Goal: Information Seeking & Learning: Check status

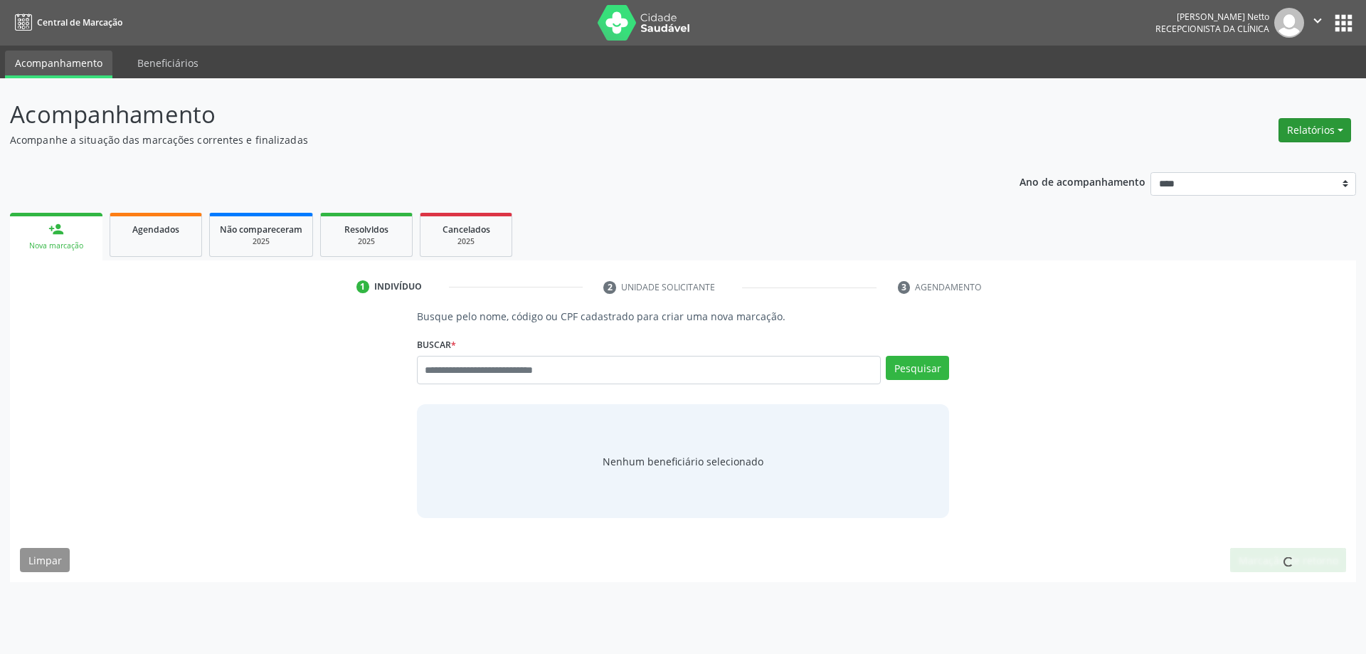
click at [1303, 127] on button "Relatórios" at bounding box center [1315, 130] width 73 height 24
click at [734, 195] on div "Ano de acompanhamento **** **** **** **** **** person_add Nova marcação Agendad…" at bounding box center [683, 372] width 1346 height 420
click at [149, 233] on span "Agendados" at bounding box center [155, 229] width 47 height 12
select select "*"
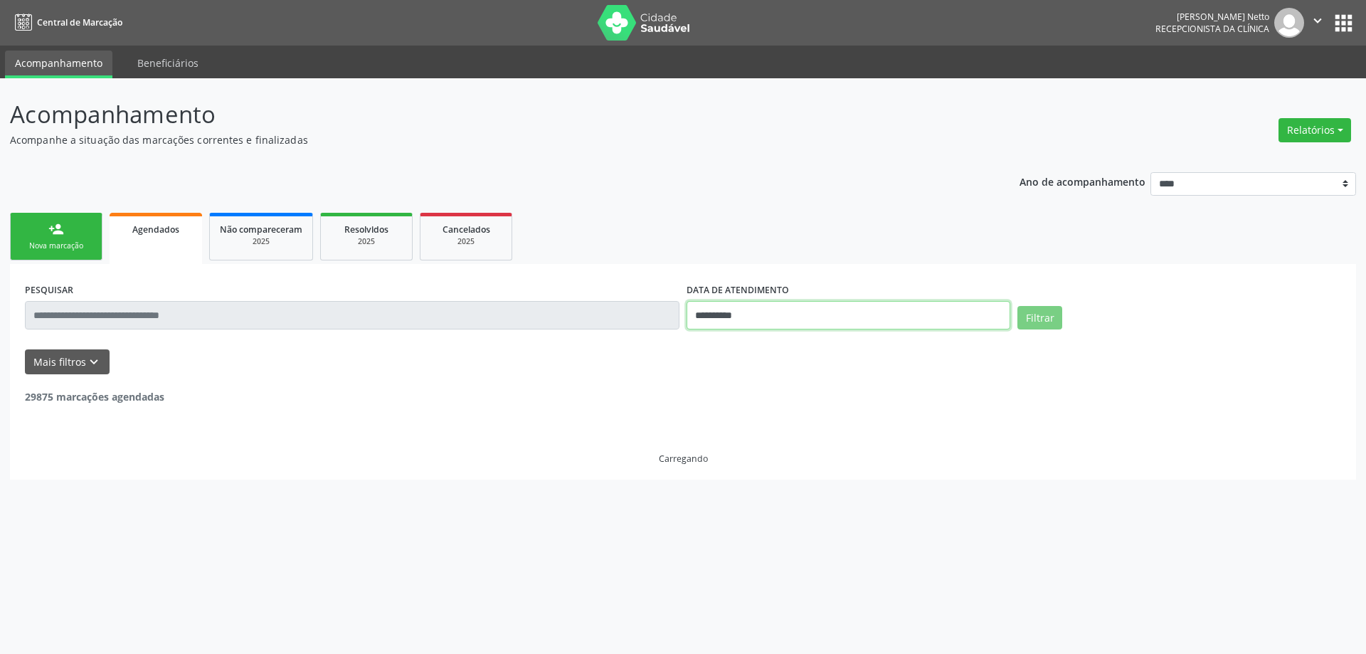
click at [815, 309] on input "**********" at bounding box center [849, 315] width 324 height 28
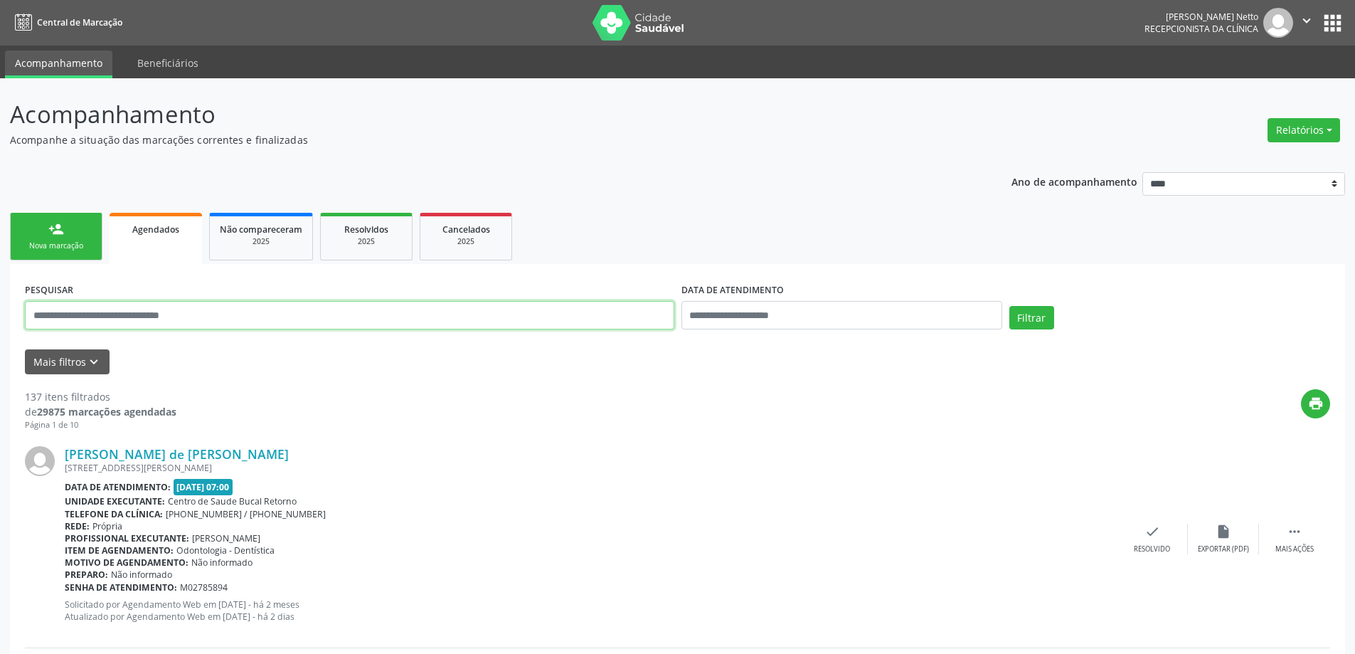
click at [351, 323] on input "text" at bounding box center [350, 315] width 650 height 28
type input "**********"
click at [1010, 306] on button "Filtrar" at bounding box center [1032, 318] width 45 height 24
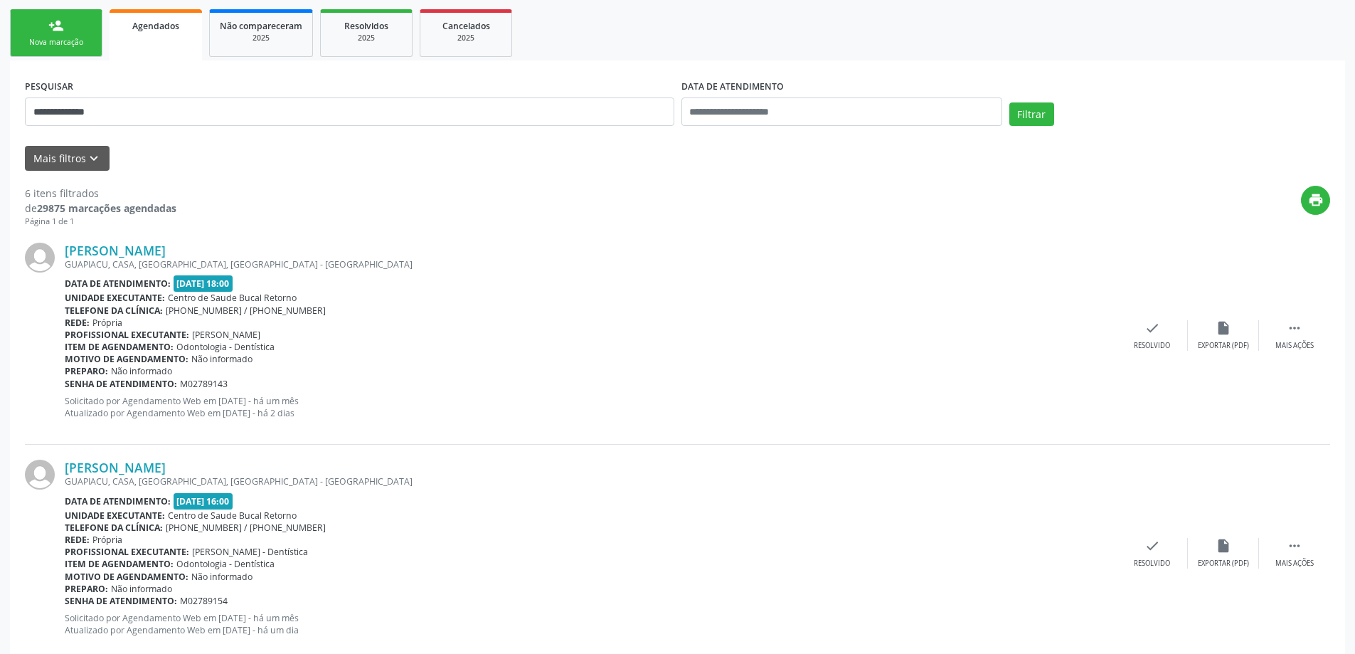
scroll to position [213, 0]
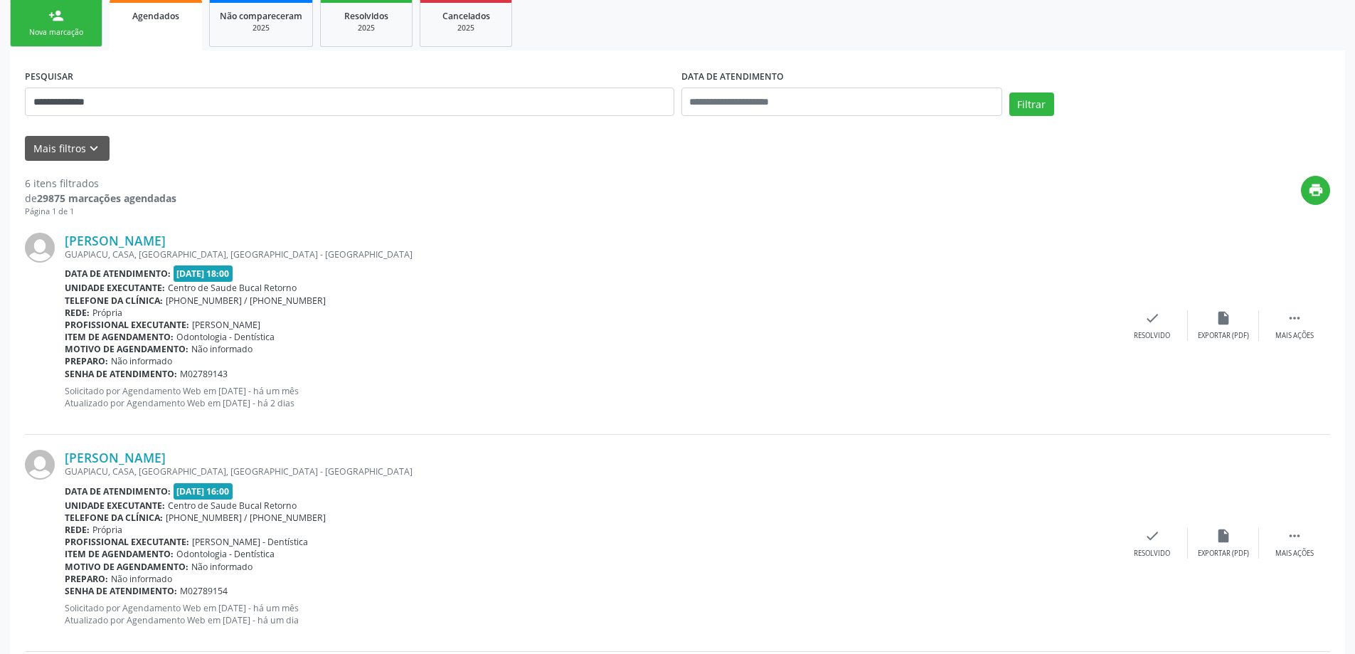
click at [224, 326] on span "[PERSON_NAME]" at bounding box center [226, 325] width 68 height 12
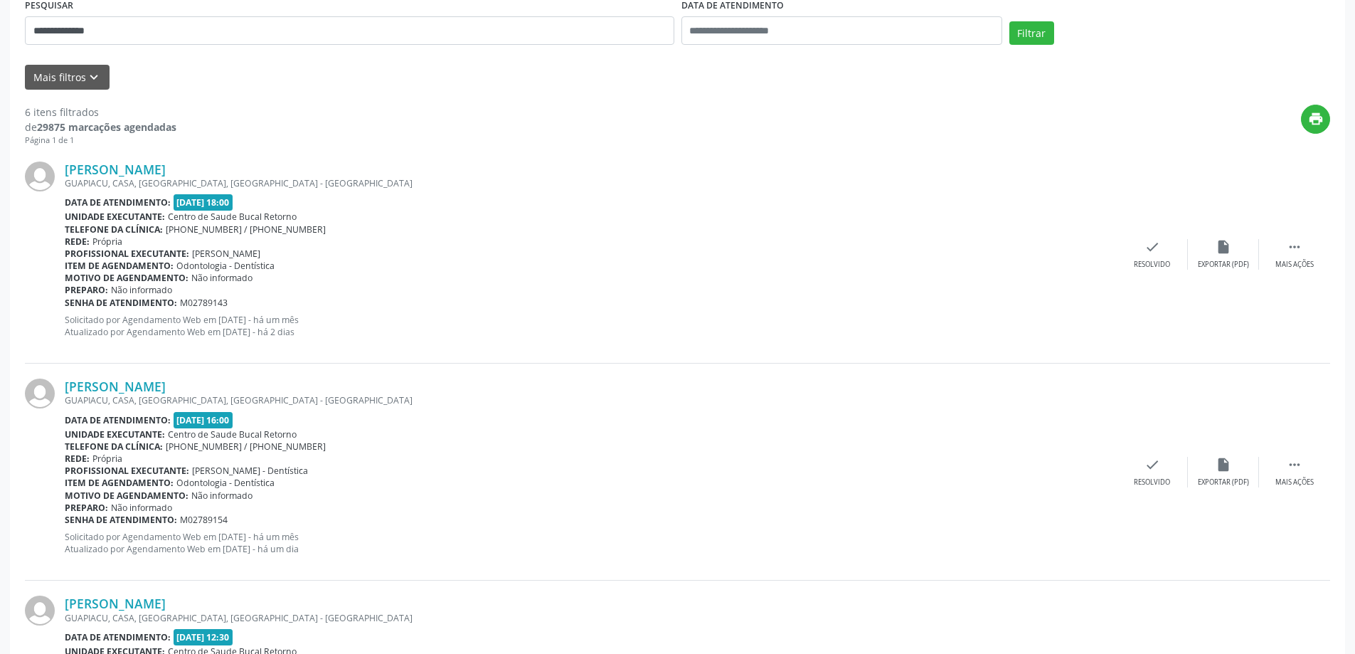
click at [236, 467] on span "[PERSON_NAME] - Dentística" at bounding box center [250, 471] width 116 height 12
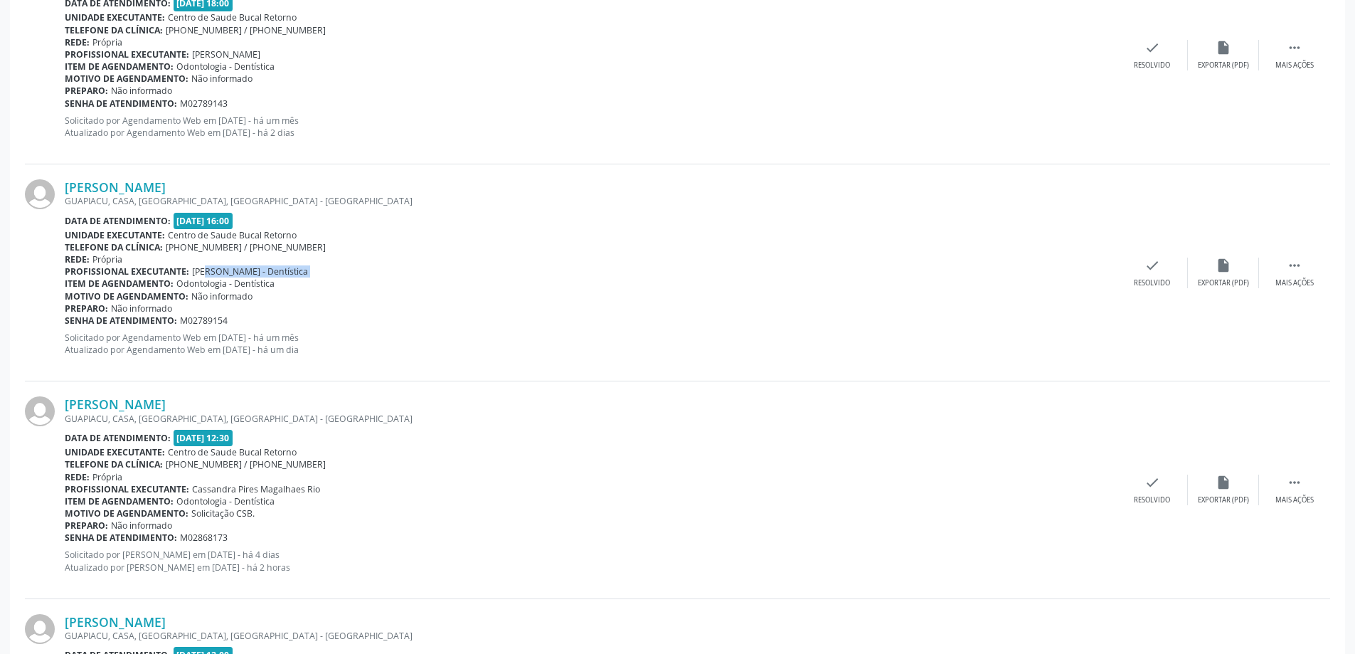
scroll to position [498, 0]
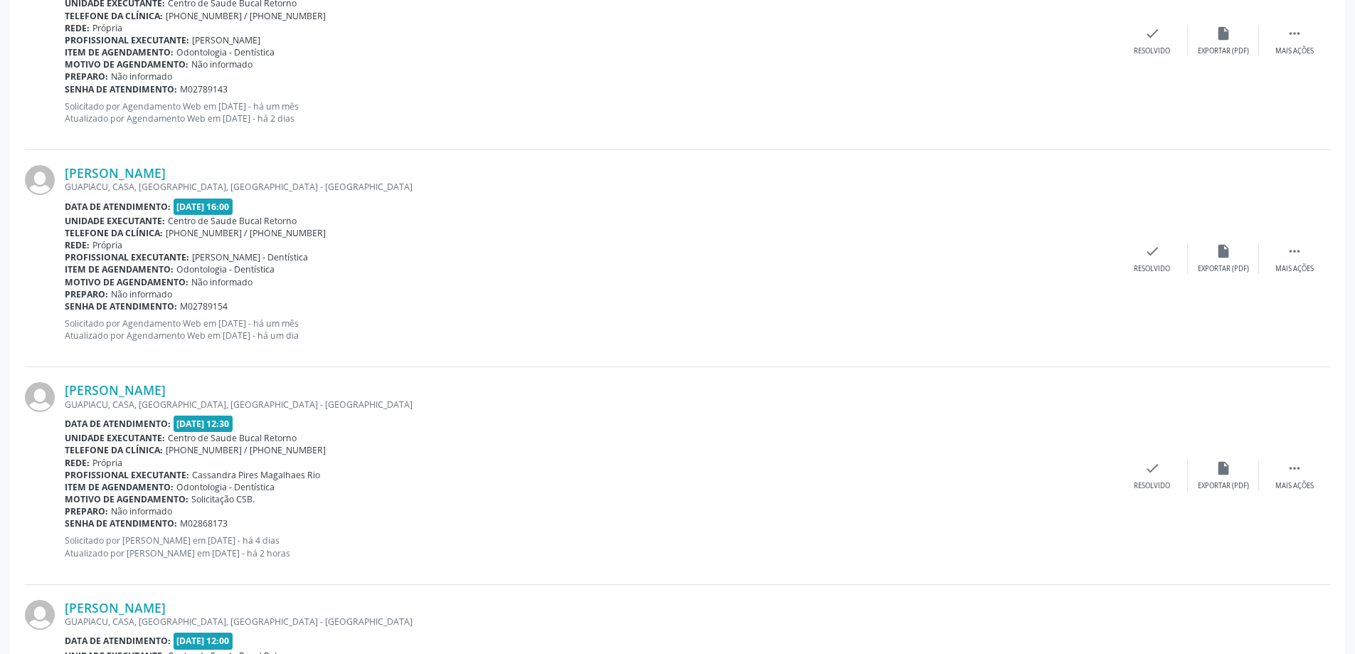
click at [240, 473] on span "Cassandra Pires Magalhaes Rio" at bounding box center [256, 475] width 128 height 12
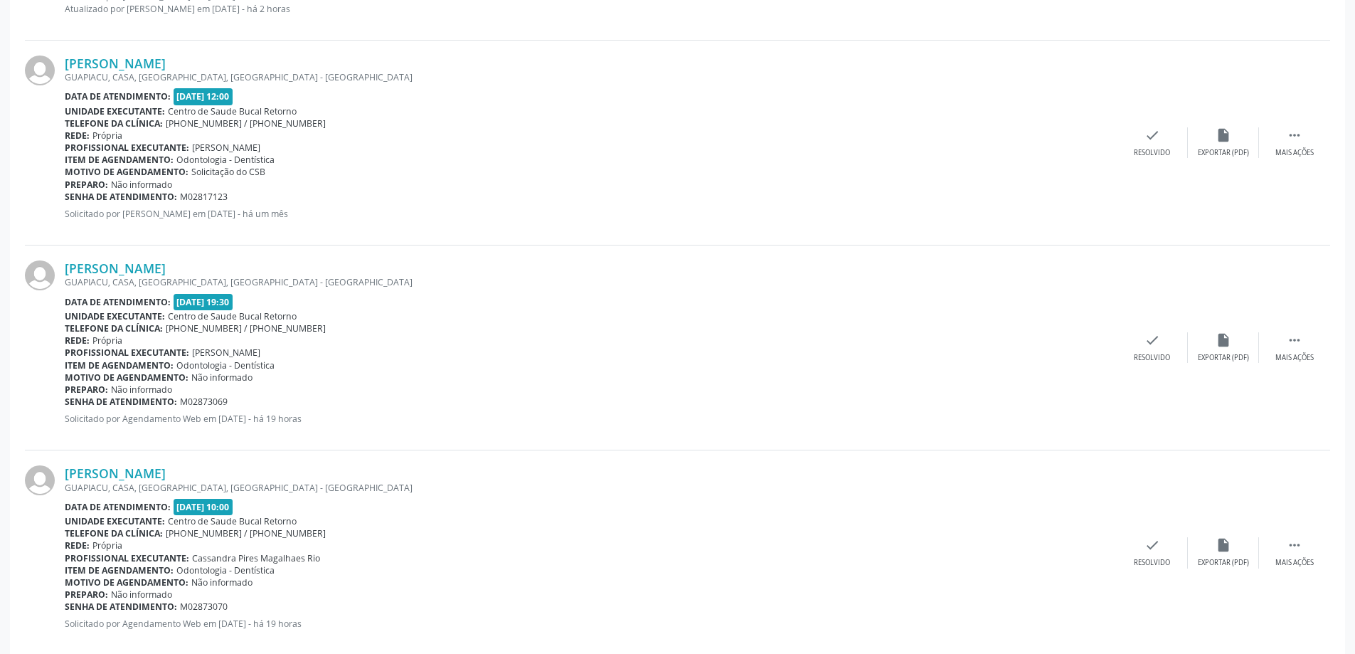
scroll to position [1069, 0]
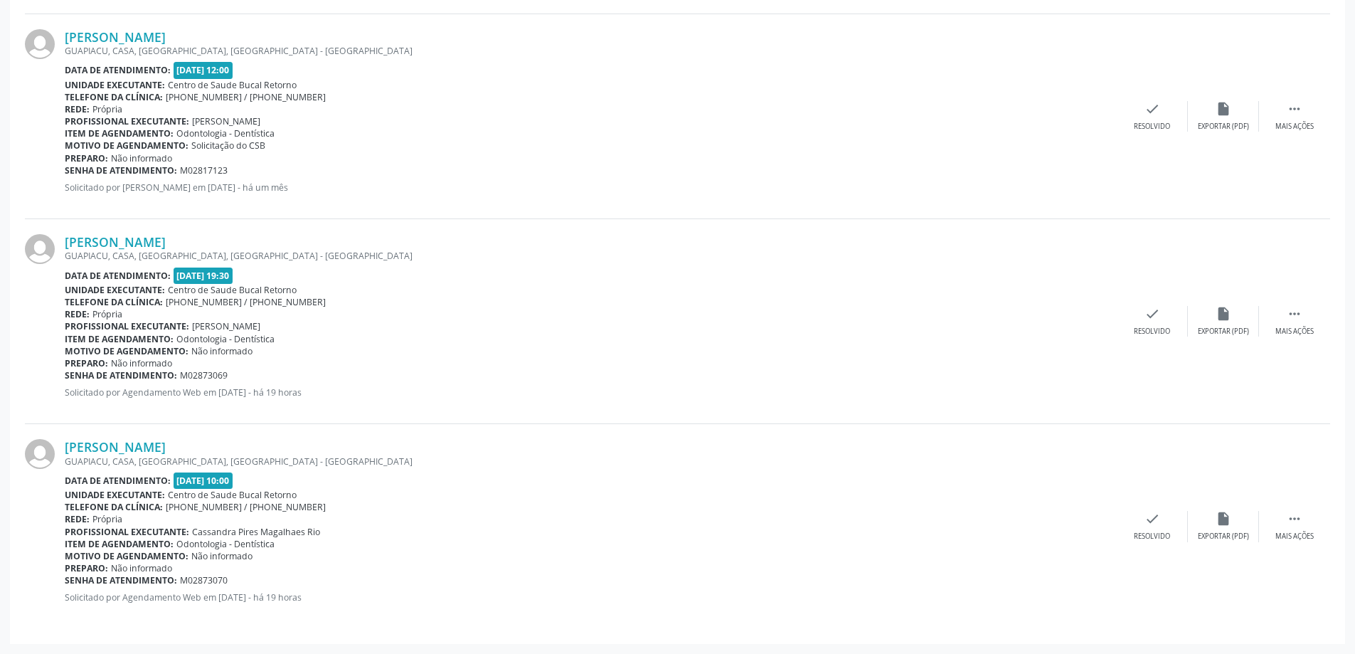
click at [225, 542] on span "Odontologia - Dentística" at bounding box center [225, 544] width 98 height 12
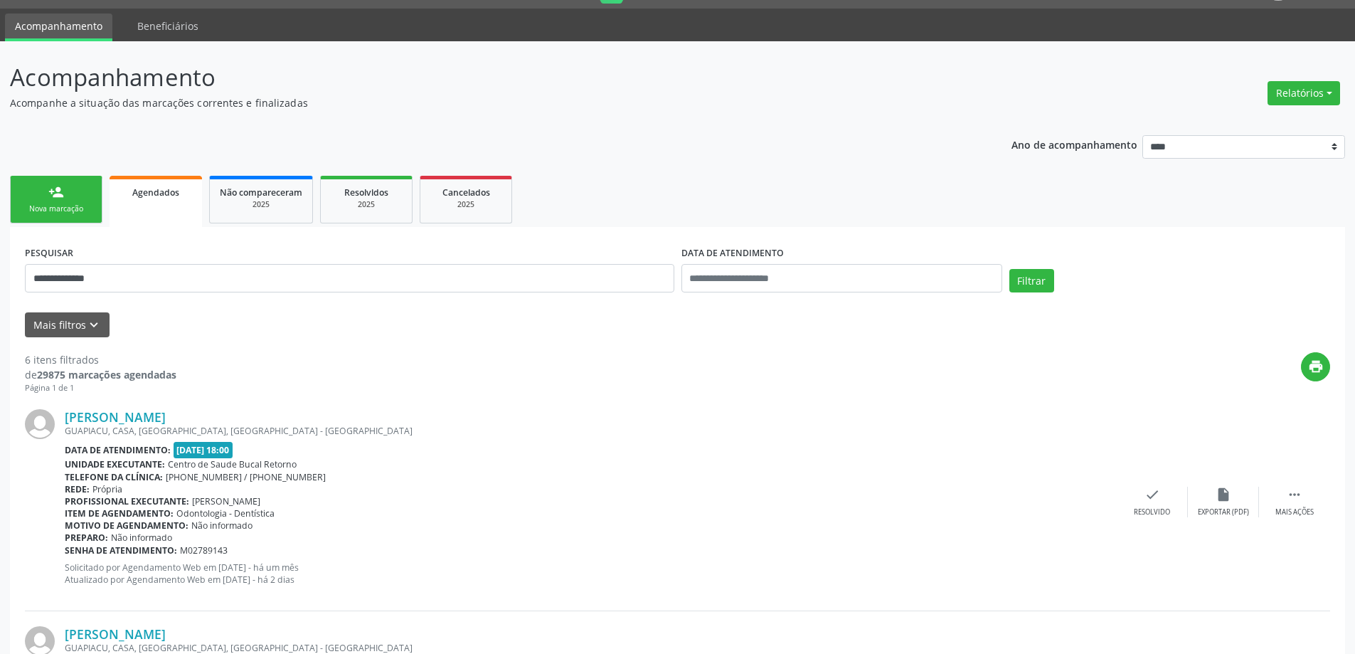
scroll to position [71, 0]
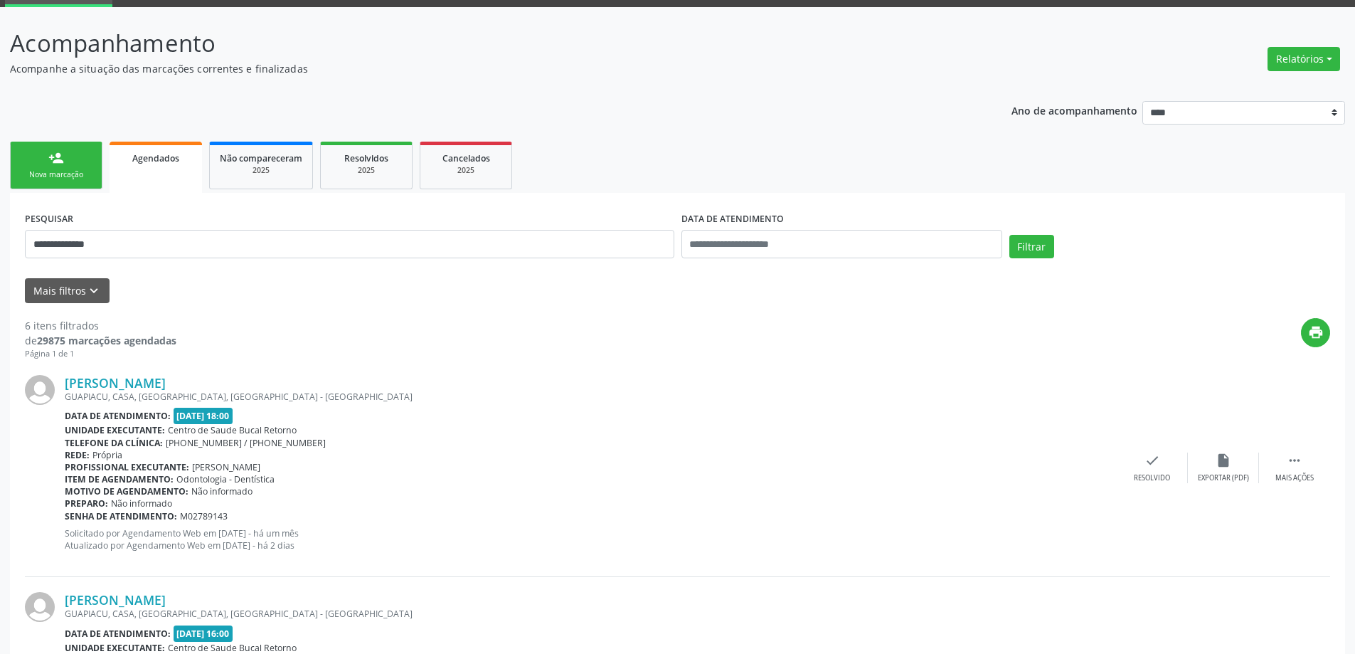
click at [201, 463] on span "[PERSON_NAME]" at bounding box center [226, 467] width 68 height 12
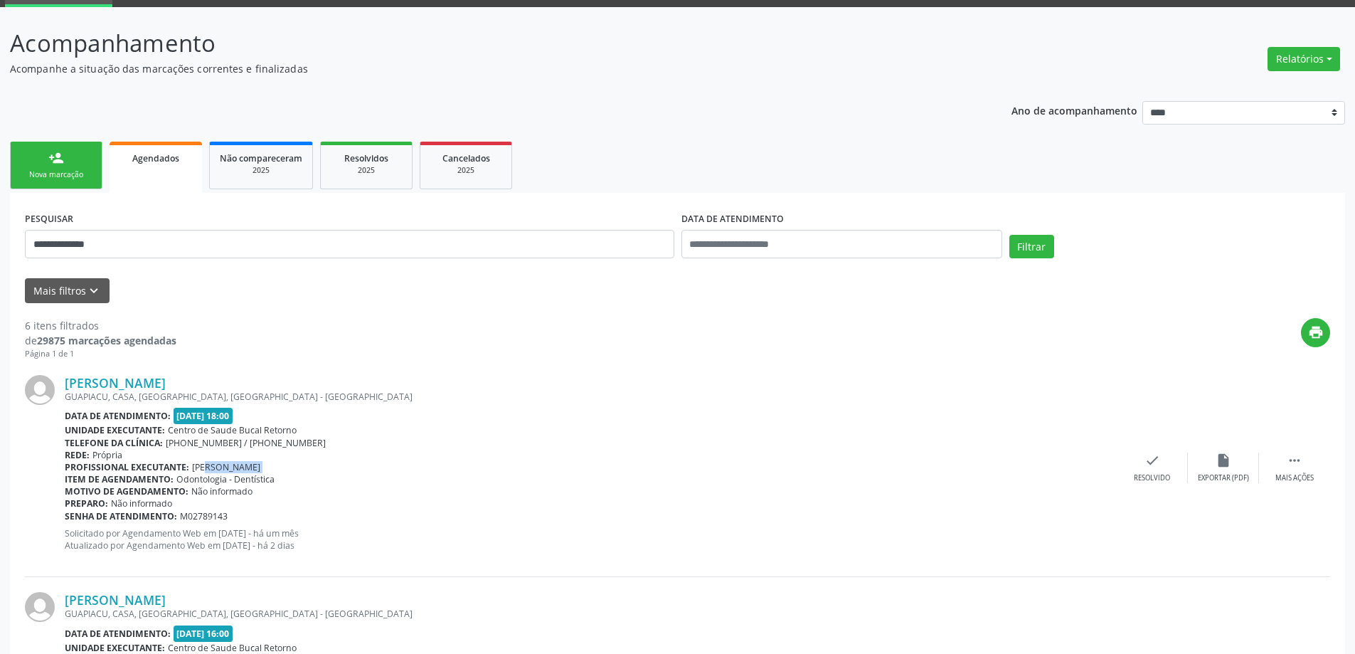
click at [201, 463] on span "[PERSON_NAME]" at bounding box center [226, 467] width 68 height 12
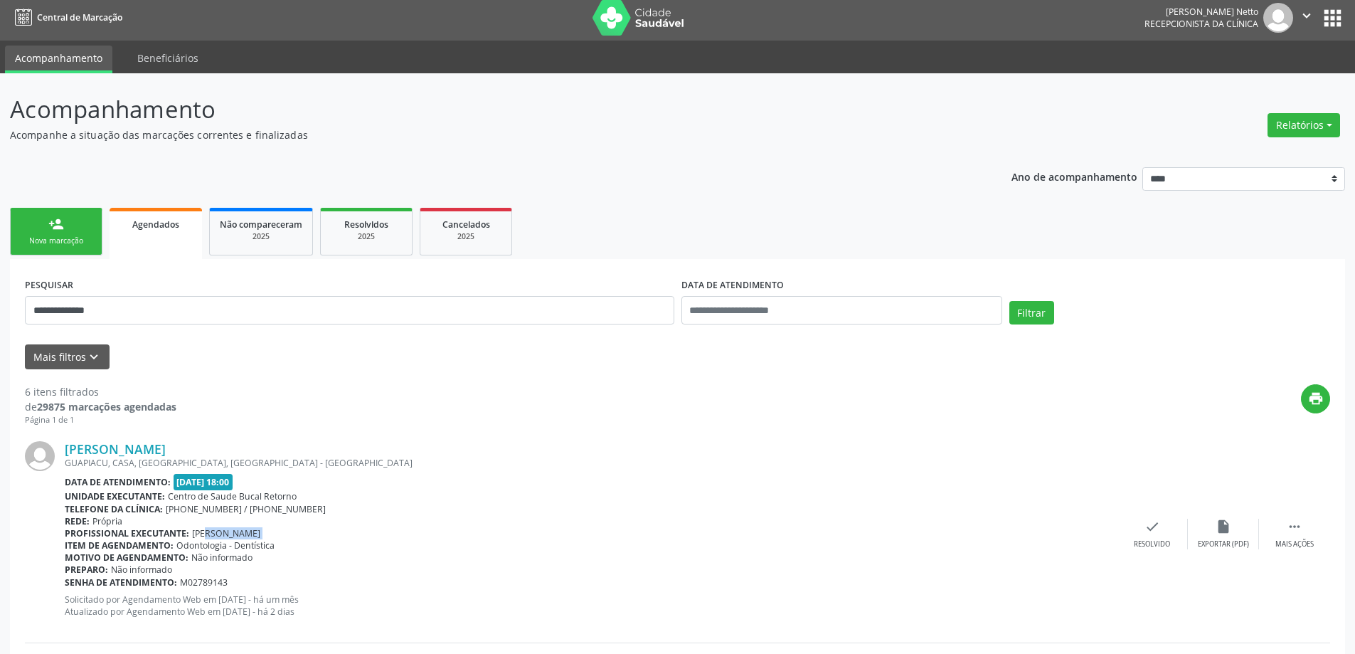
scroll to position [0, 0]
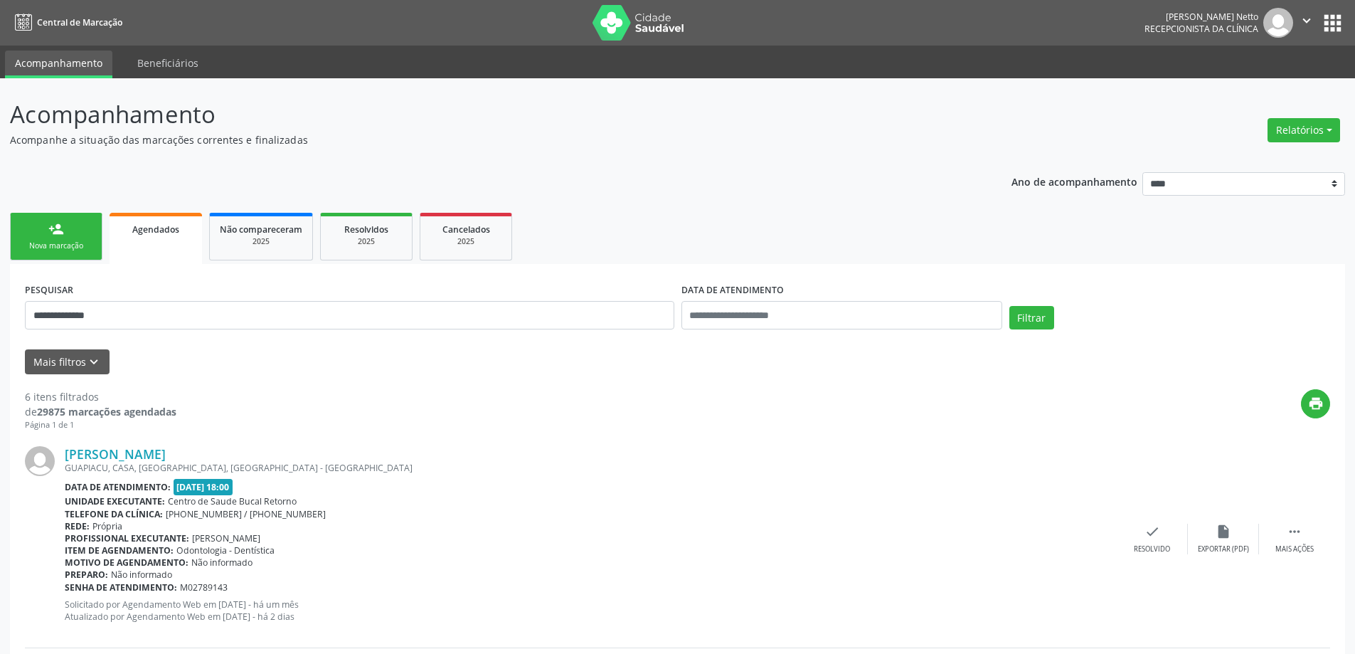
click at [243, 469] on div "GUAPIACU, CASA, [GEOGRAPHIC_DATA], [GEOGRAPHIC_DATA] - [GEOGRAPHIC_DATA]" at bounding box center [591, 468] width 1052 height 12
